Goal: Information Seeking & Learning: Learn about a topic

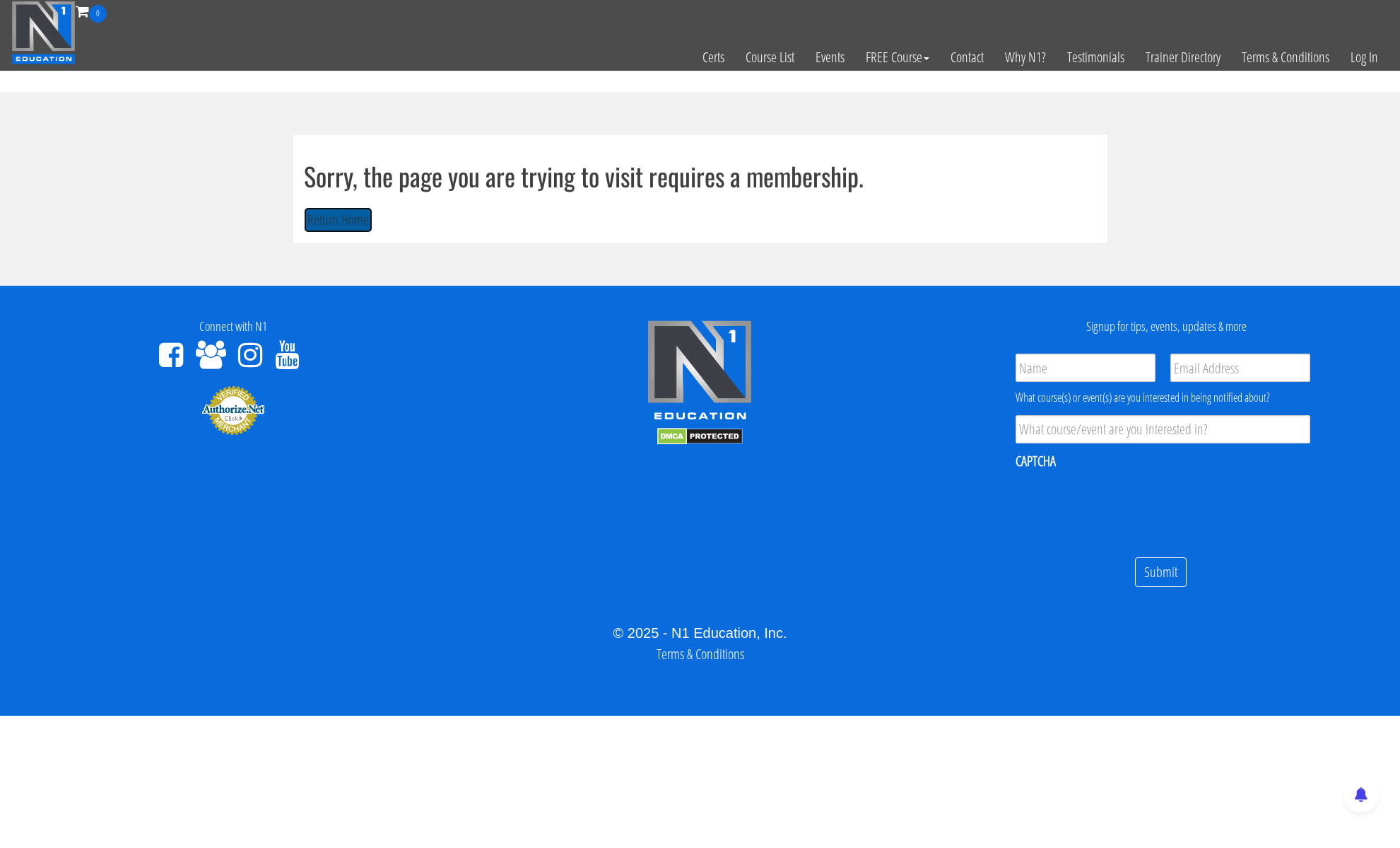
click at [312, 229] on button "Return Home" at bounding box center [338, 220] width 69 height 26
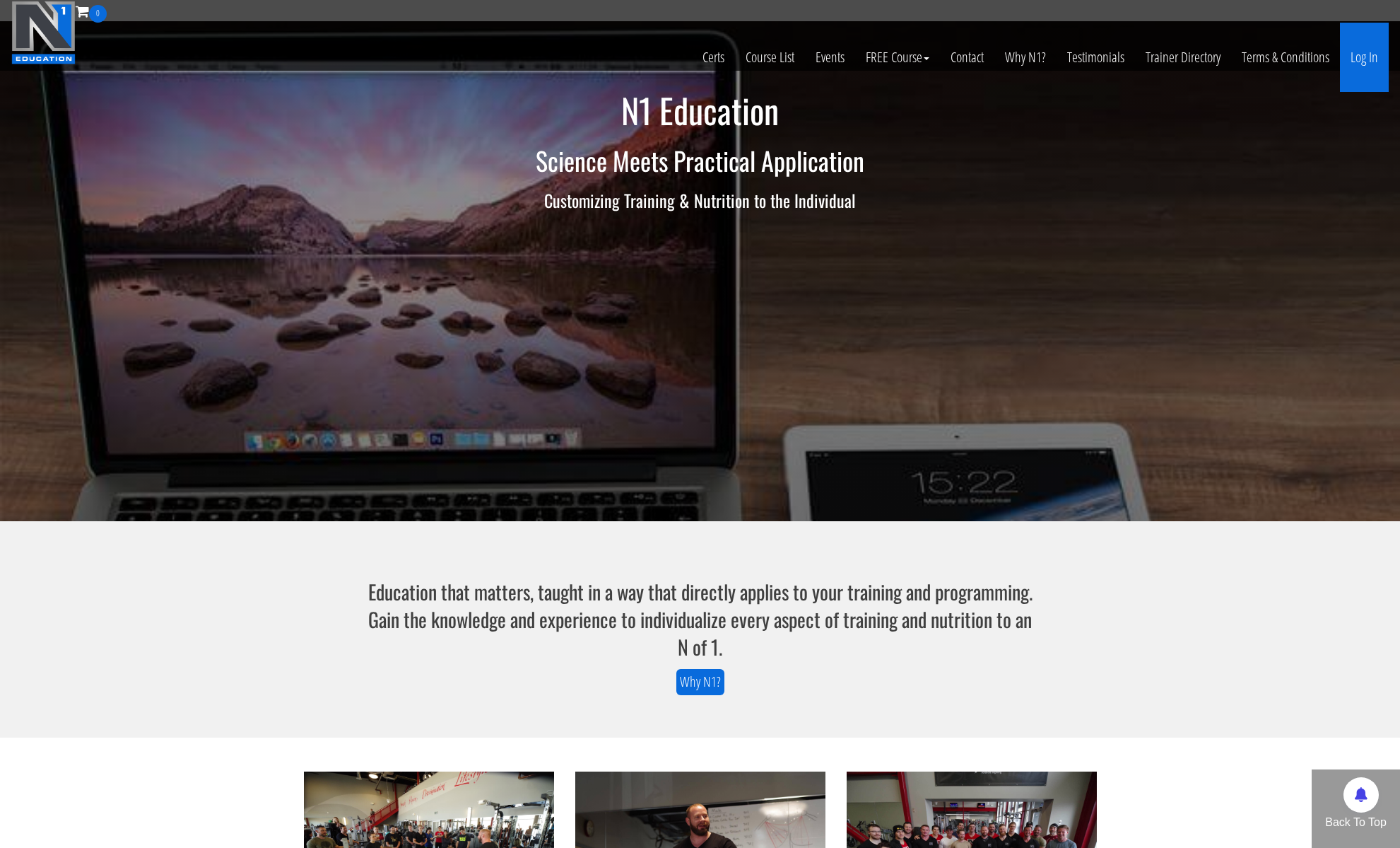
click at [1363, 62] on link "Log In" at bounding box center [1364, 57] width 49 height 69
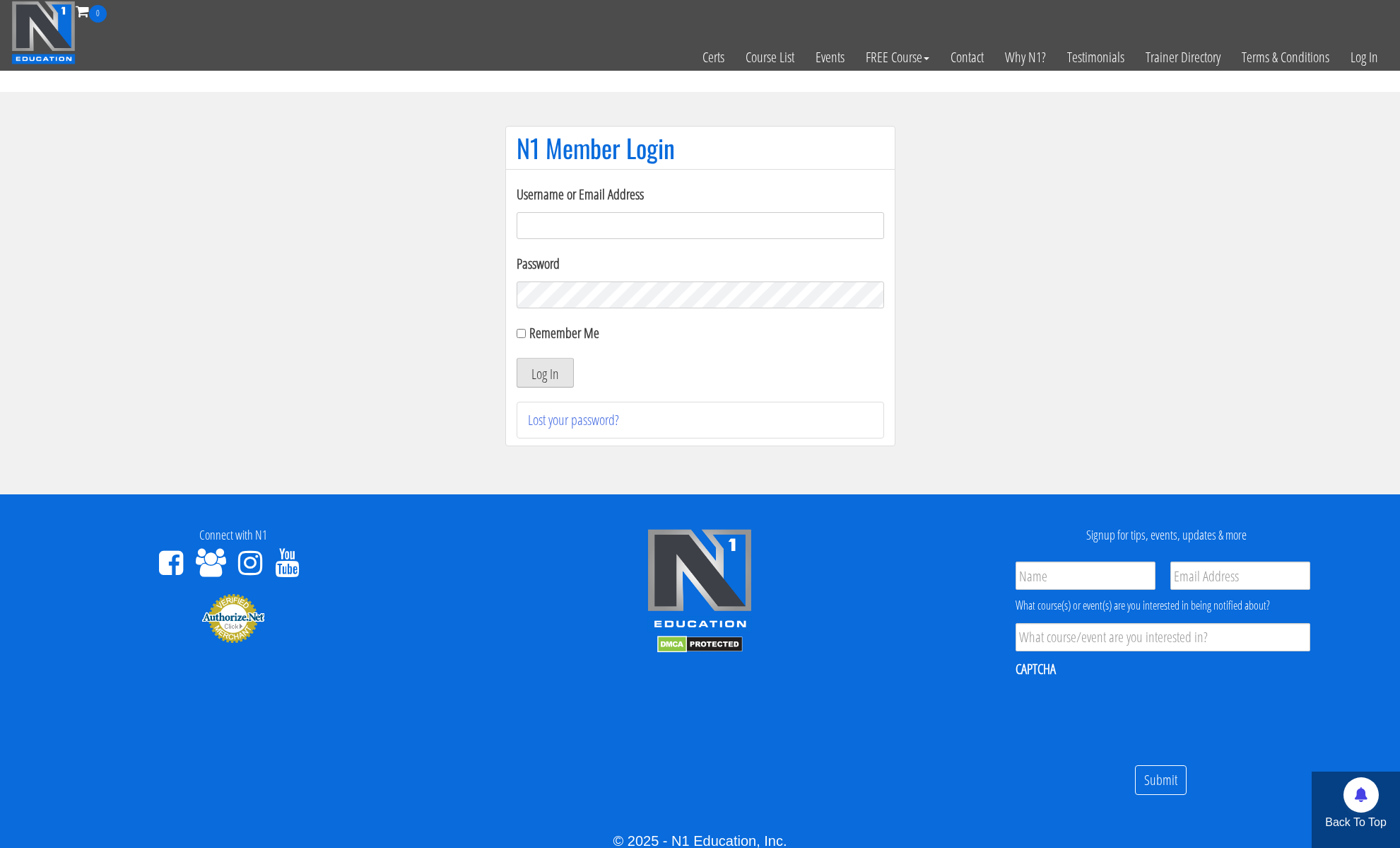
type input "kortney.riedy-2815"
click at [529, 374] on button "Log In" at bounding box center [545, 372] width 57 height 30
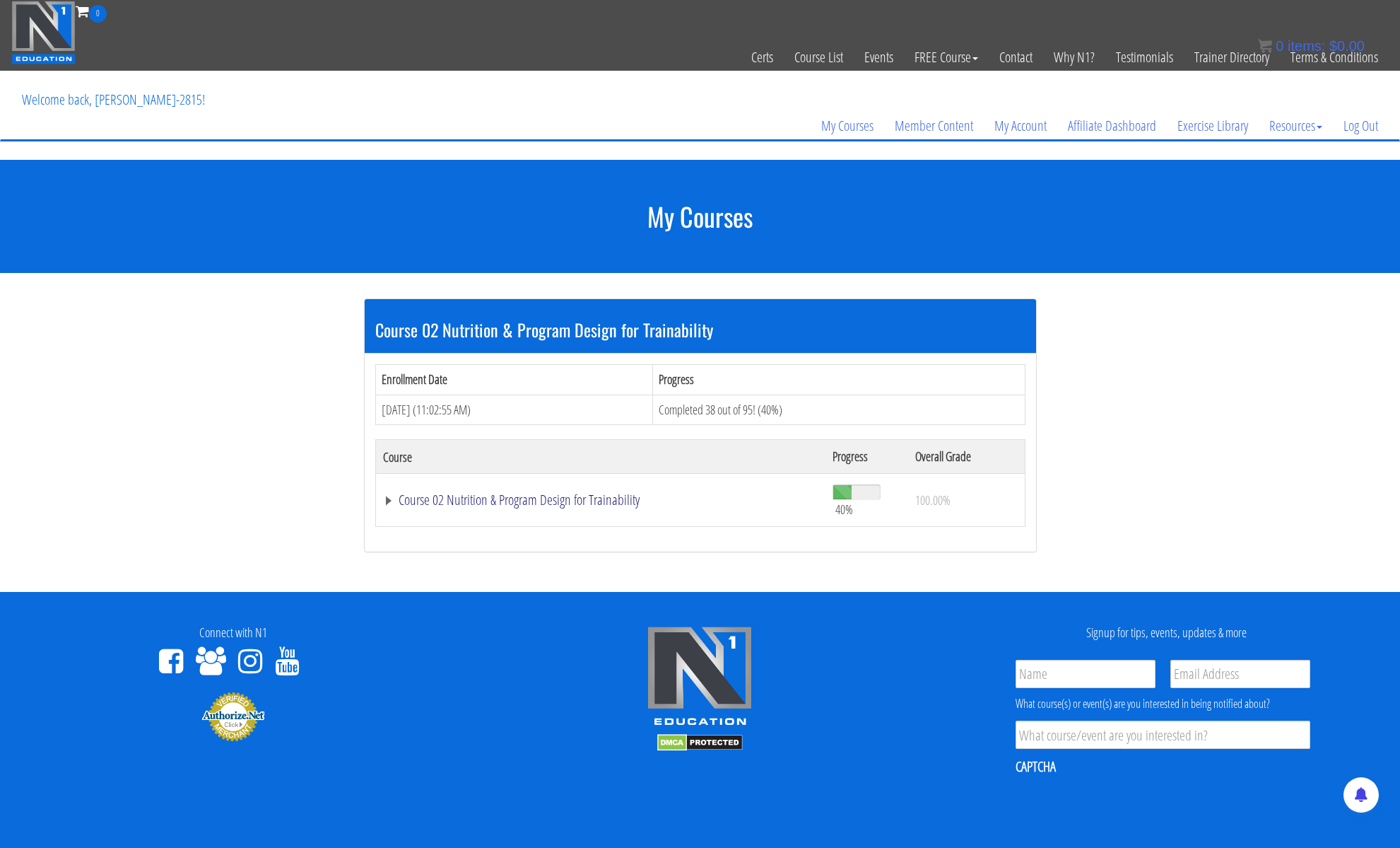
click at [606, 500] on link "Course 02 Nutrition & Program Design for Trainability" at bounding box center [601, 500] width 436 height 14
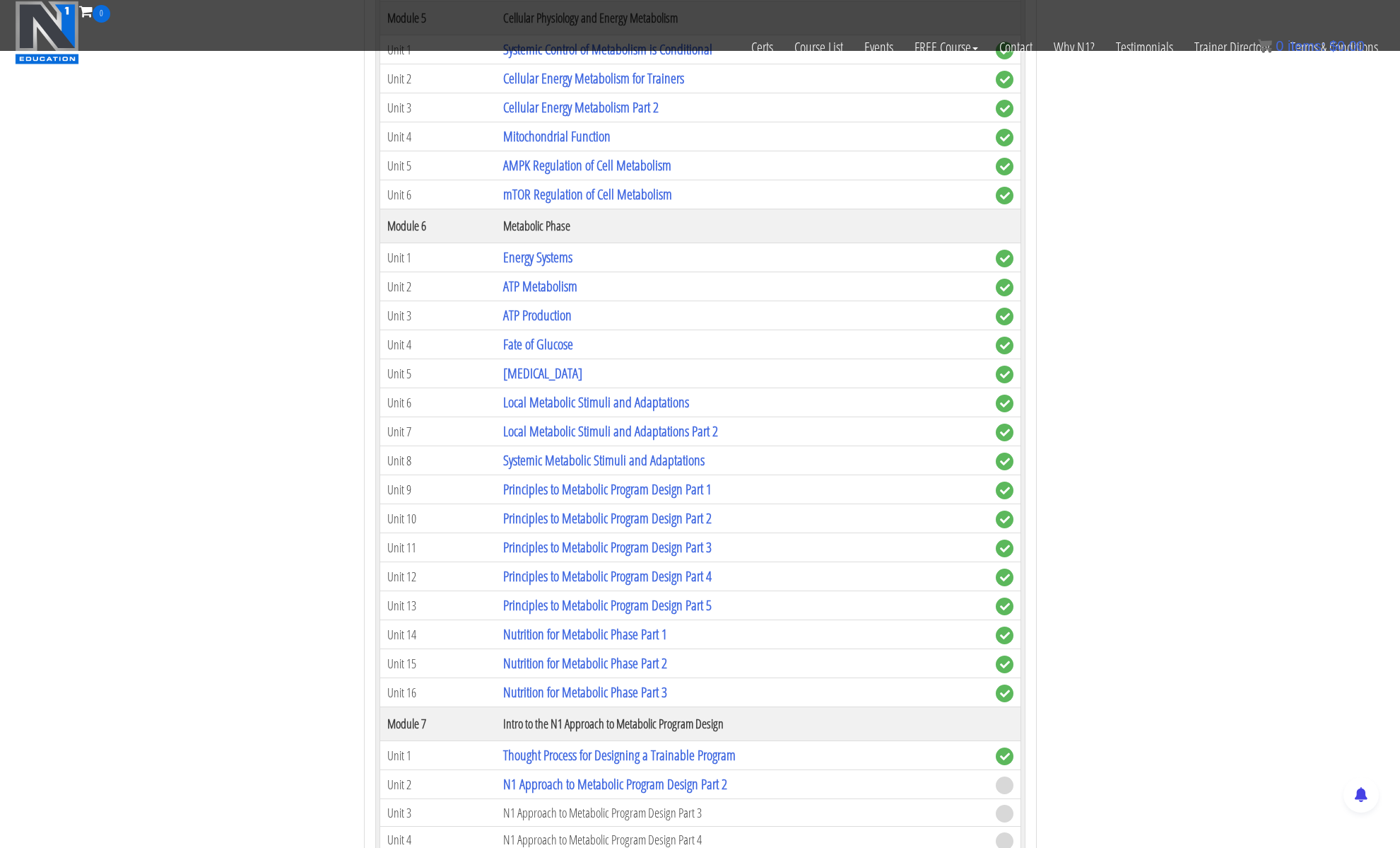
scroll to position [1381, 0]
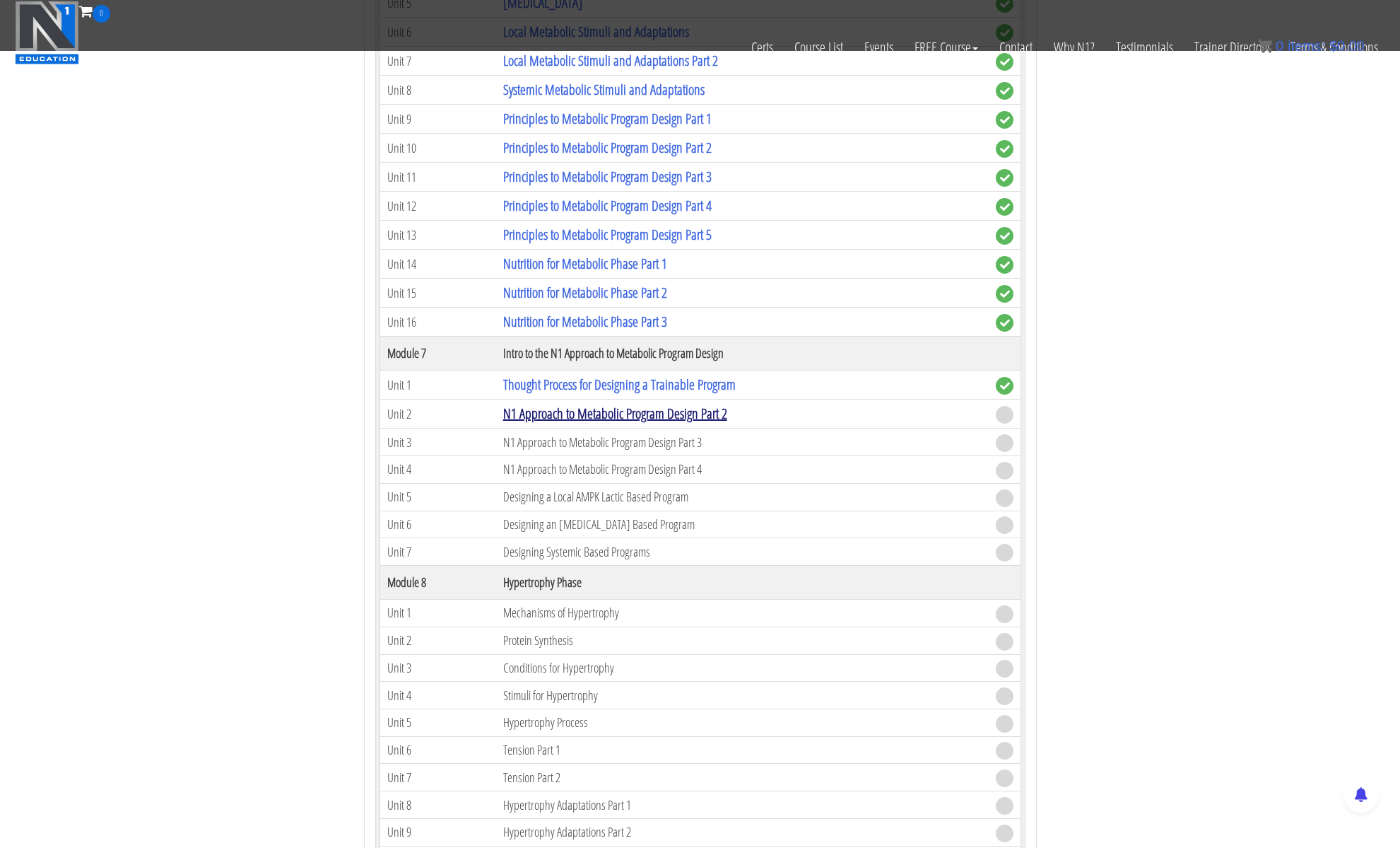
click at [641, 417] on link "N1 Approach to Metabolic Program Design Part 2" at bounding box center [615, 414] width 224 height 19
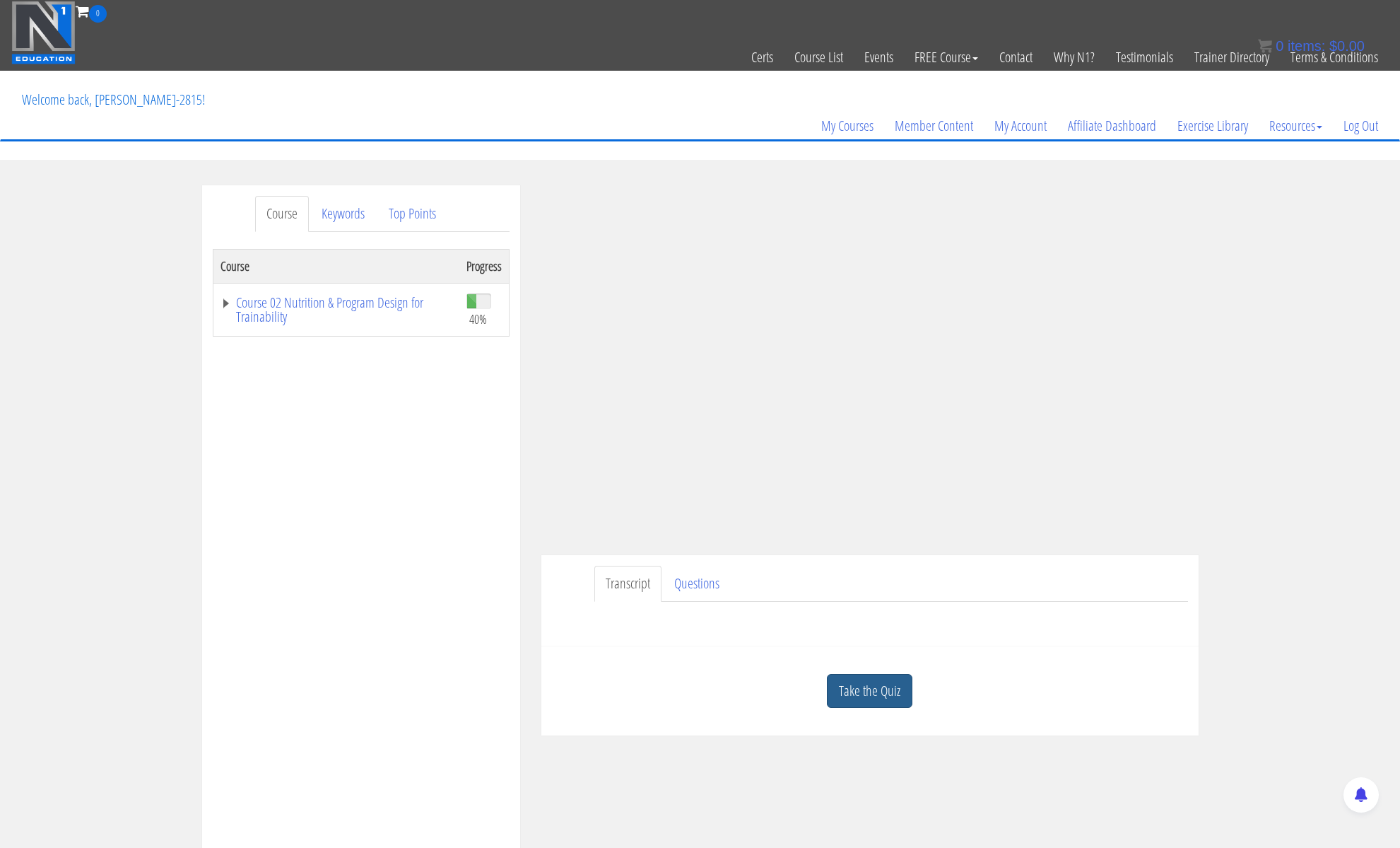
click at [843, 682] on link "Take the Quiz" at bounding box center [869, 691] width 85 height 34
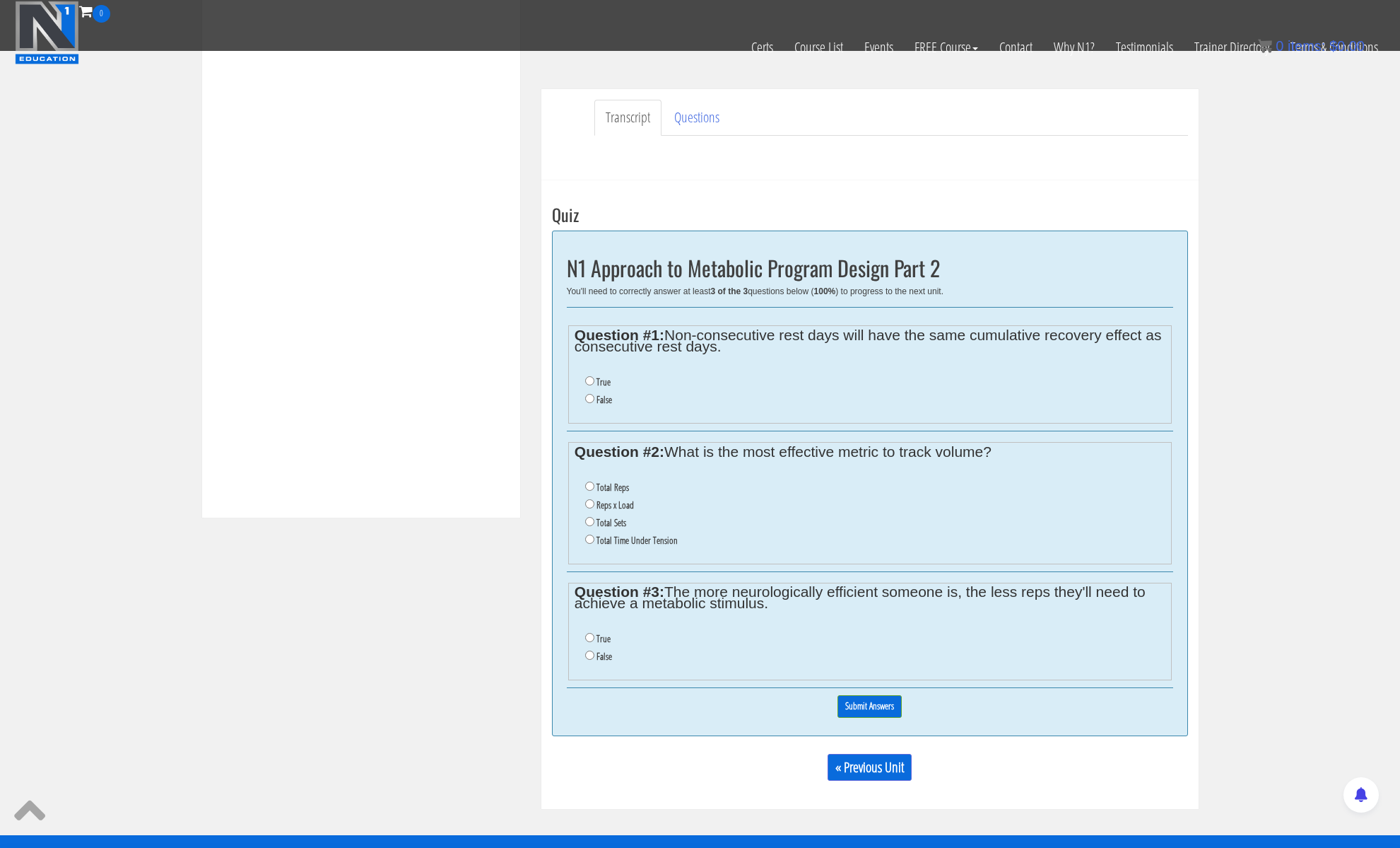
scroll to position [386, 0]
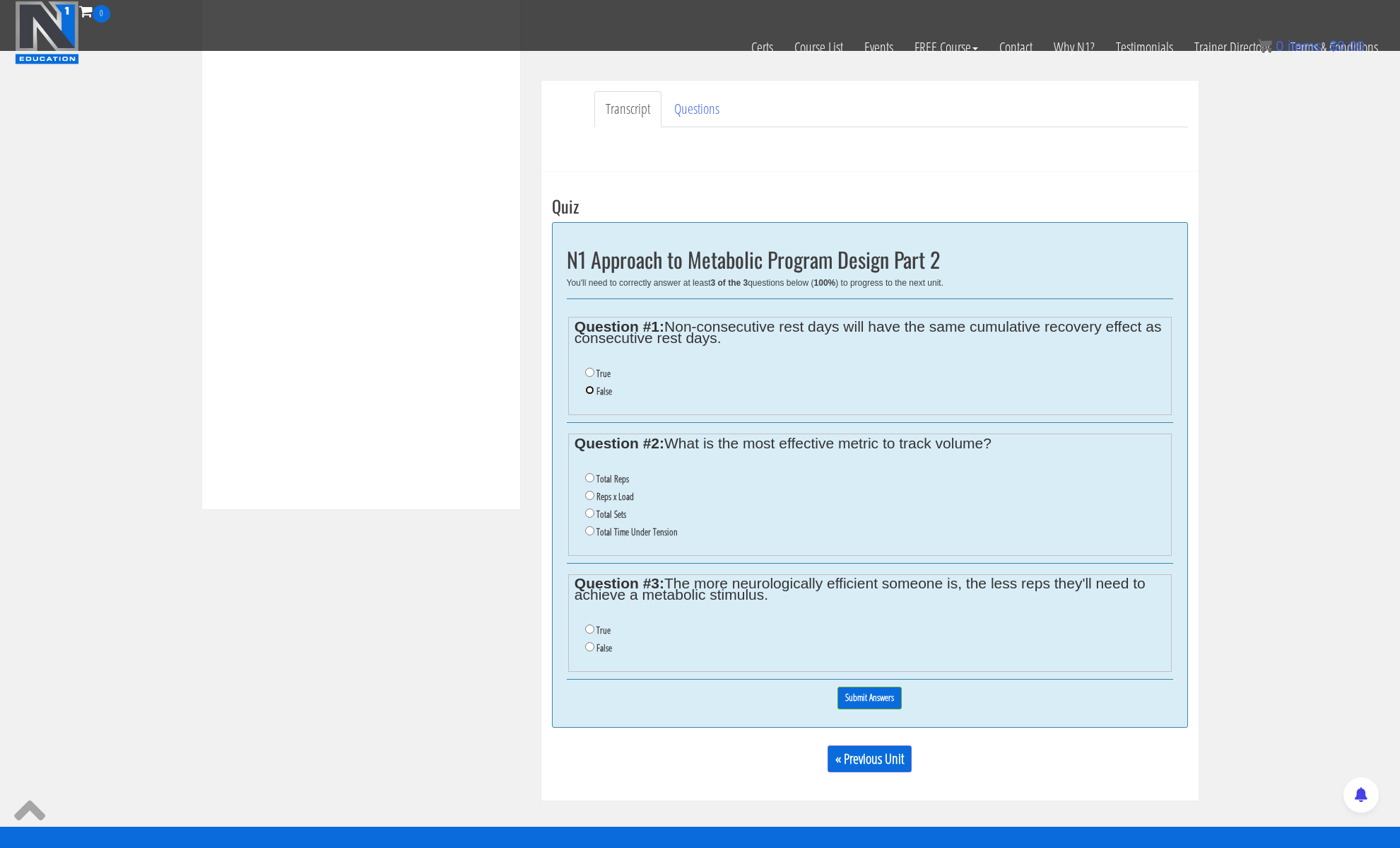
click at [590, 392] on input "False" at bounding box center [590, 390] width 10 height 10
radio input "true"
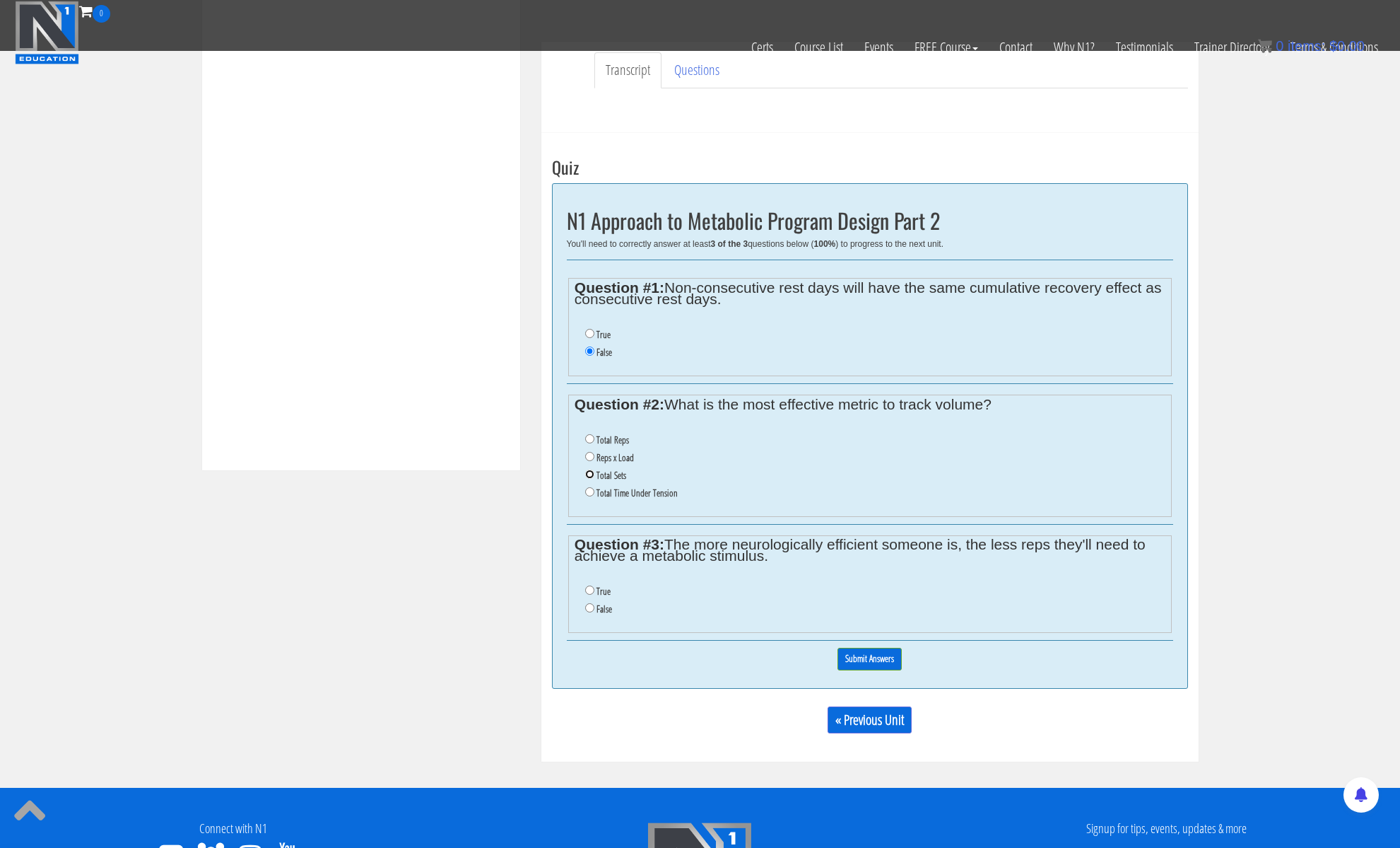
click at [587, 474] on input "Total Sets" at bounding box center [590, 474] width 10 height 10
radio input "true"
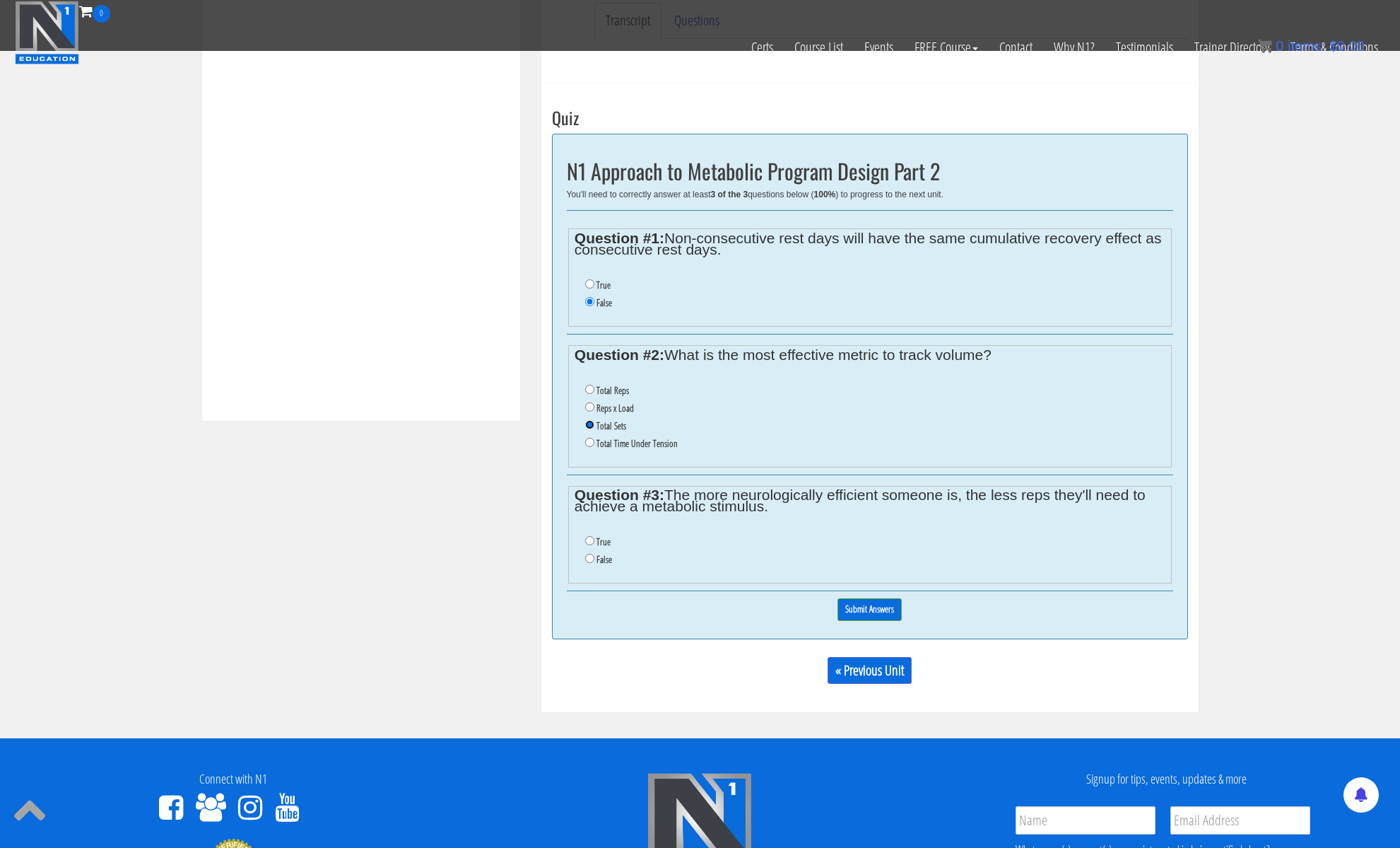
scroll to position [477, 0]
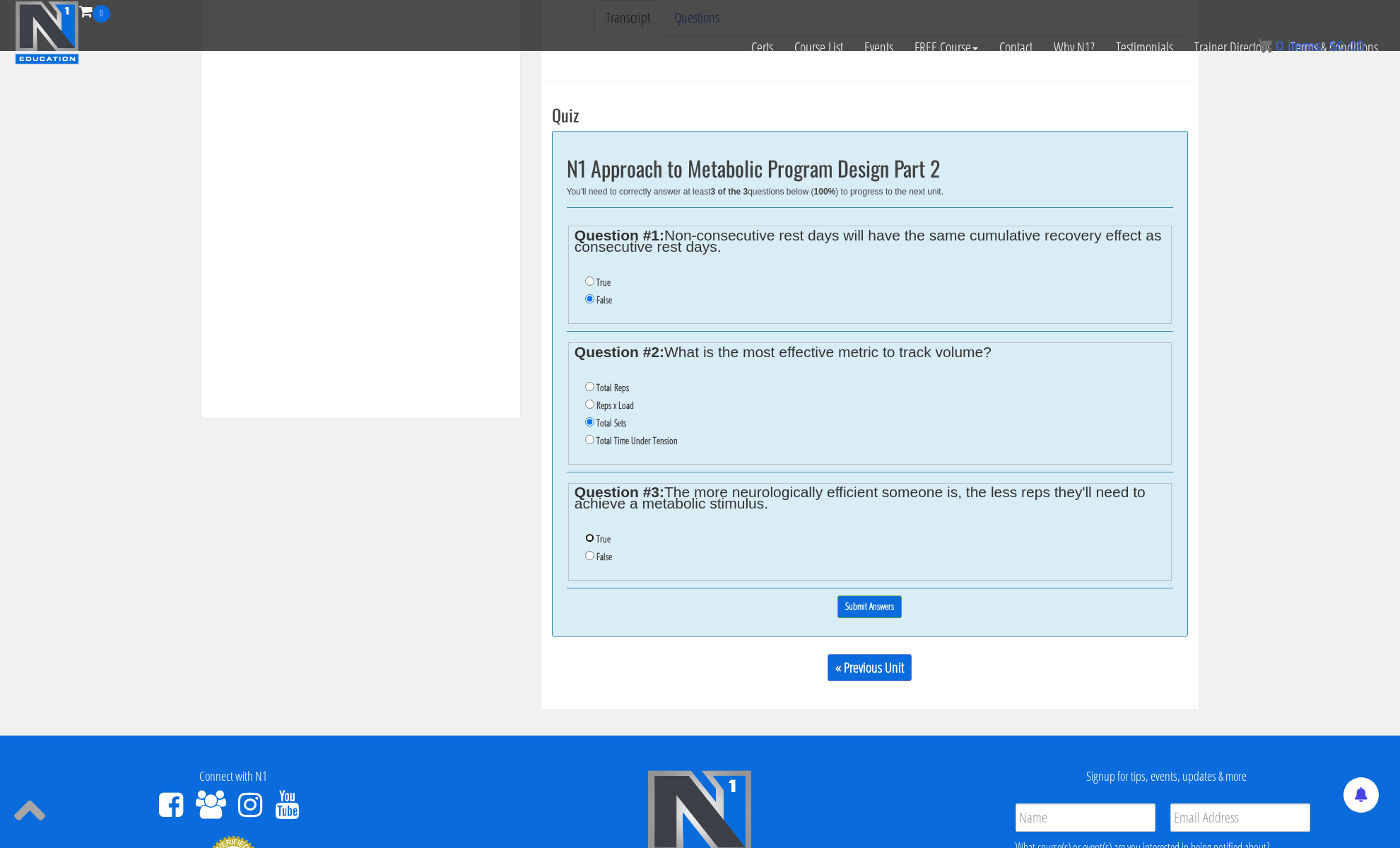
click at [587, 537] on input "True" at bounding box center [590, 538] width 10 height 10
radio input "true"
click at [866, 610] on input "Submit Answers" at bounding box center [869, 606] width 65 height 22
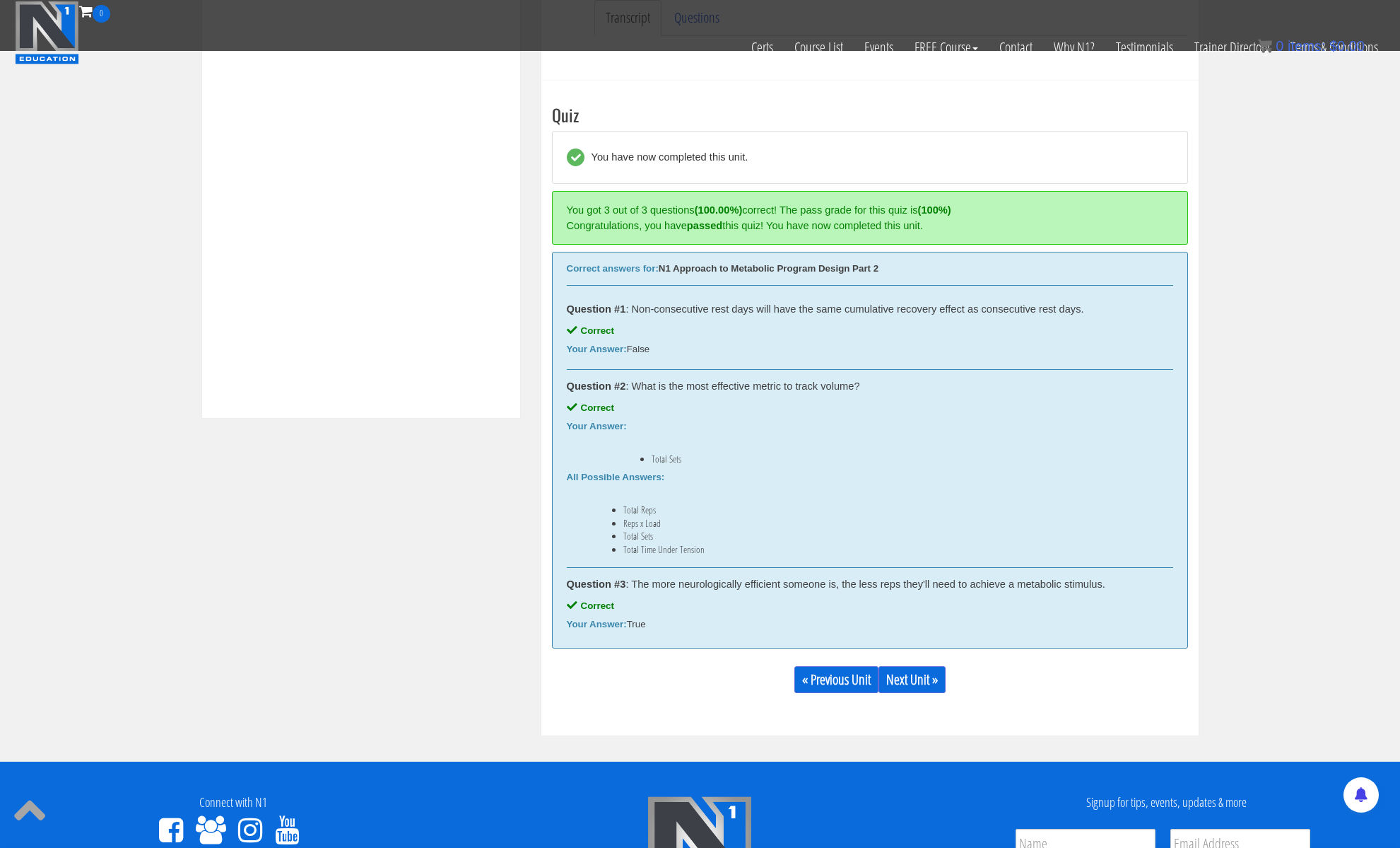
scroll to position [537, 0]
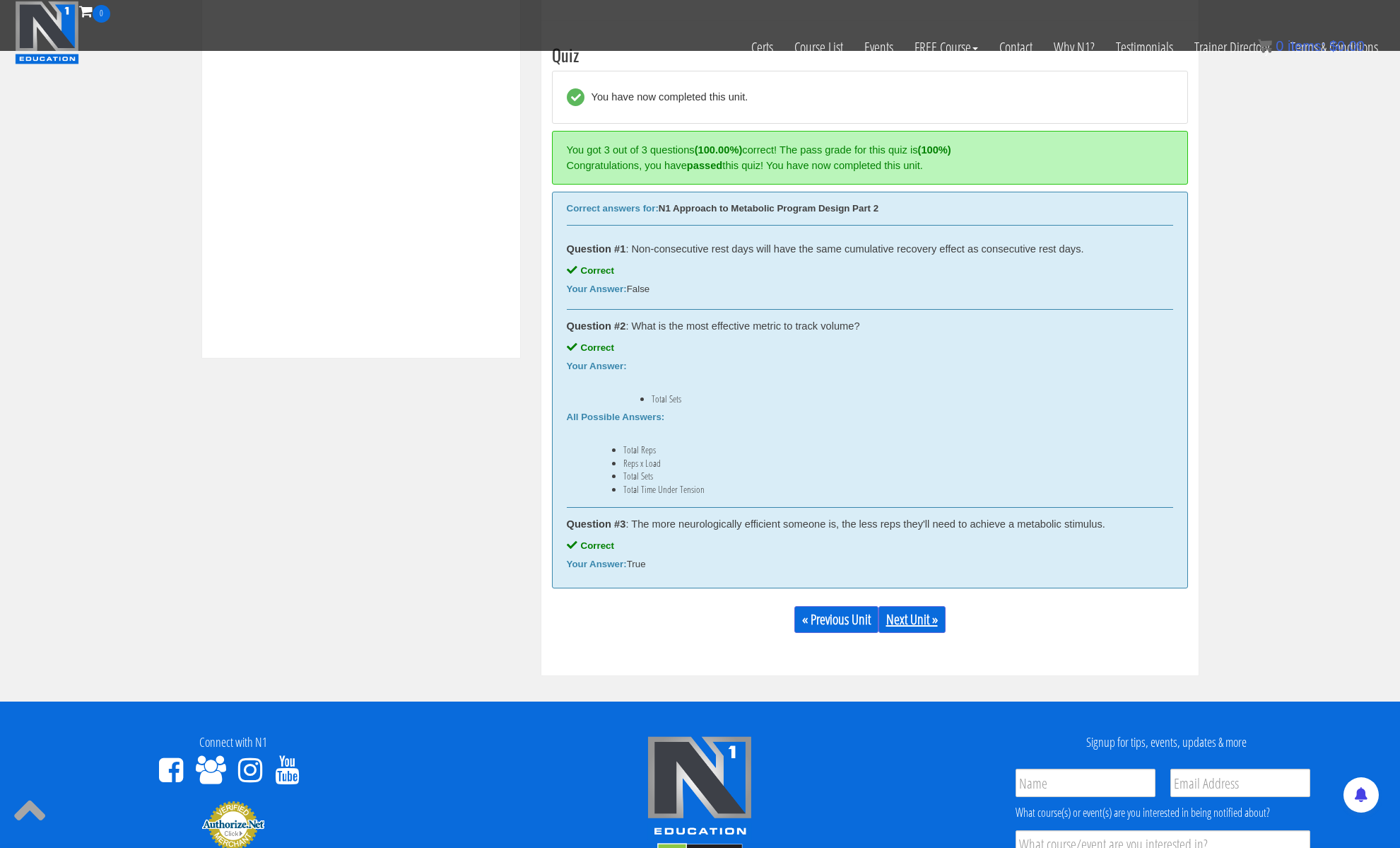
click at [900, 618] on link "Next Unit »" at bounding box center [912, 620] width 67 height 27
